Goal: Complete application form

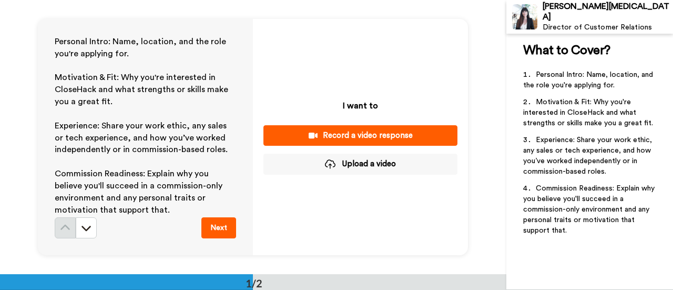
click at [390, 136] on div "Record a video response" at bounding box center [360, 135] width 177 height 11
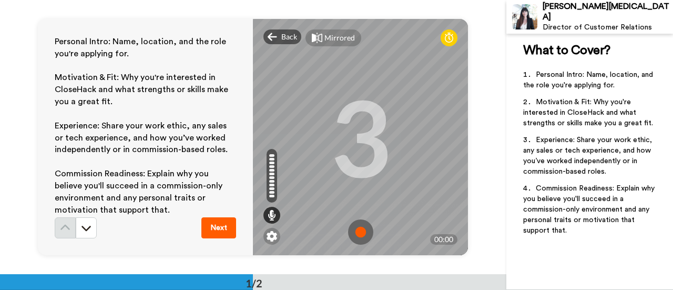
click at [350, 97] on div "3" at bounding box center [360, 136] width 61 height 79
click at [90, 221] on button at bounding box center [86, 227] width 21 height 21
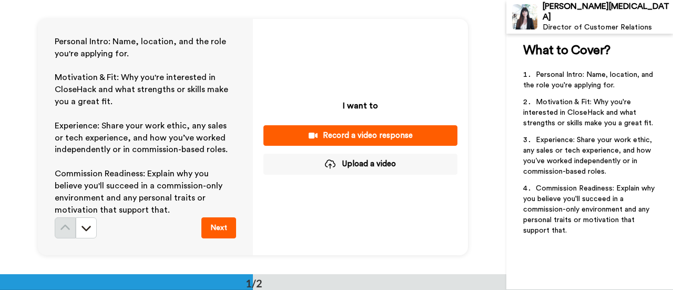
click at [353, 128] on button "Record a video response" at bounding box center [361, 135] width 194 height 21
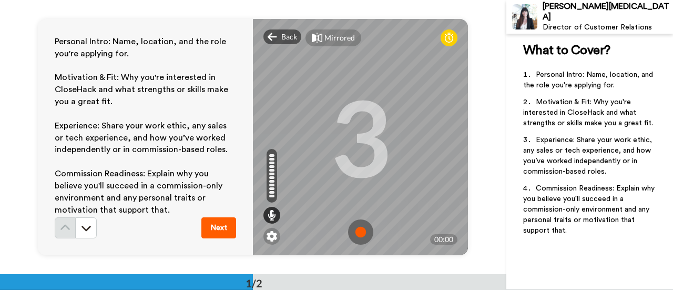
click at [380, 139] on div "3" at bounding box center [360, 136] width 61 height 79
click at [354, 222] on img at bounding box center [360, 231] width 25 height 25
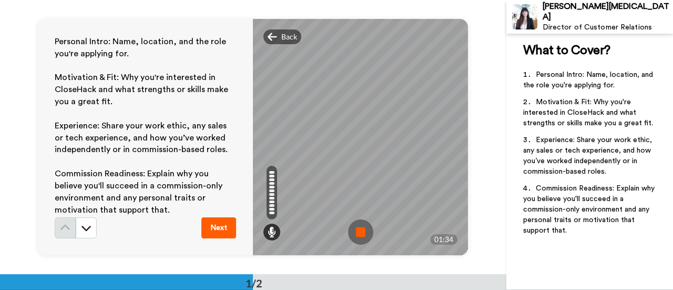
click at [359, 235] on img at bounding box center [360, 231] width 25 height 25
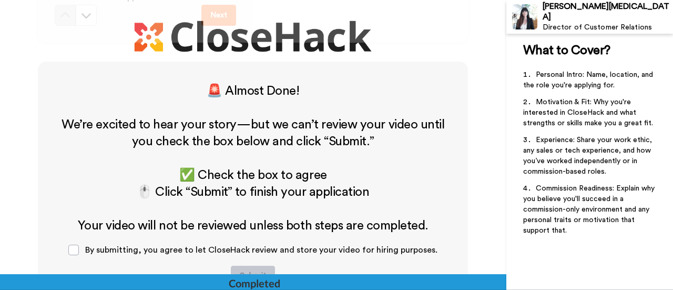
scroll to position [274, 0]
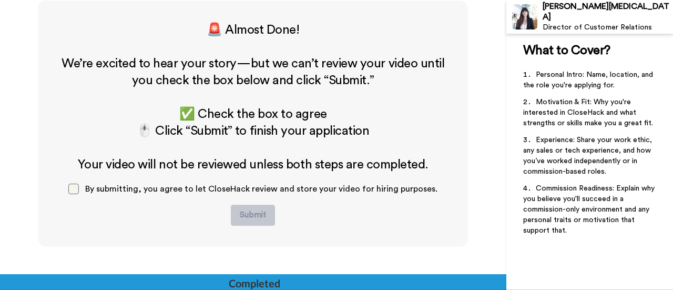
click at [78, 191] on span at bounding box center [73, 189] width 11 height 11
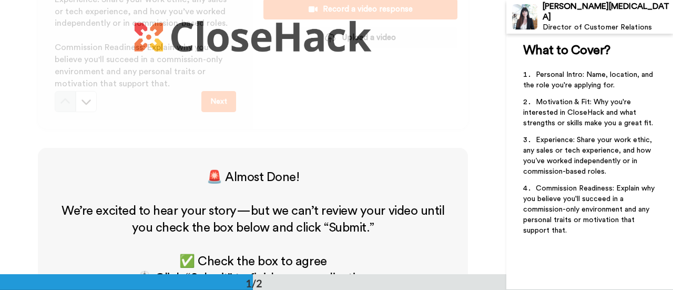
scroll to position [0, 0]
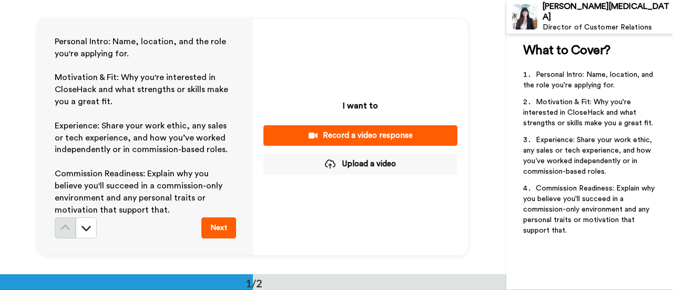
click at [217, 227] on button "Next" at bounding box center [219, 227] width 35 height 21
click at [76, 227] on button at bounding box center [86, 227] width 21 height 21
click at [360, 157] on button "Upload a video" at bounding box center [361, 164] width 194 height 21
click at [379, 133] on div "Record a video response" at bounding box center [360, 135] width 177 height 11
click at [364, 132] on div "Record a video response" at bounding box center [360, 135] width 177 height 11
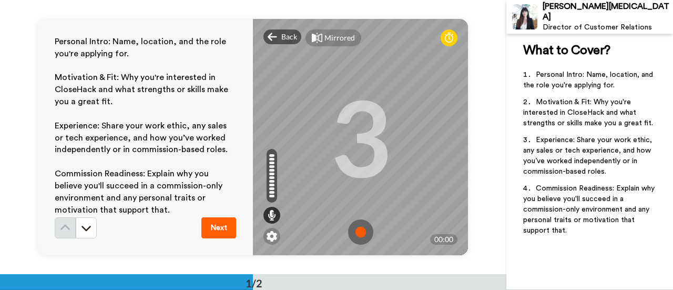
click at [355, 234] on img at bounding box center [360, 231] width 25 height 25
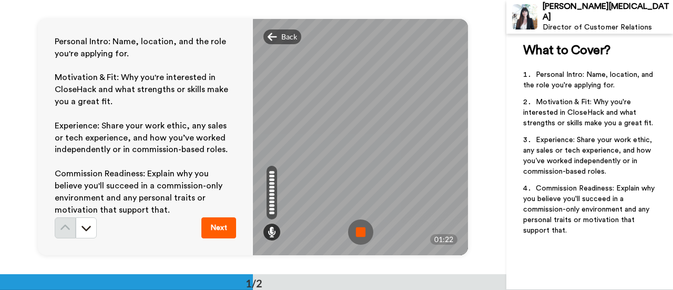
click at [360, 233] on img at bounding box center [360, 231] width 25 height 25
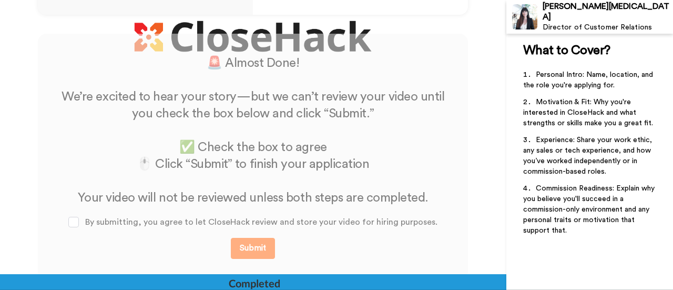
scroll to position [274, 0]
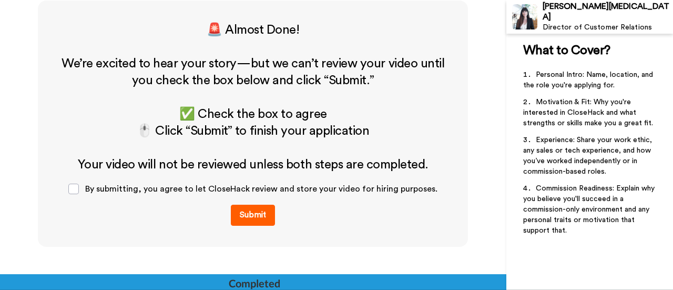
click at [261, 207] on button "Submit" at bounding box center [253, 215] width 44 height 21
